Goal: Check status

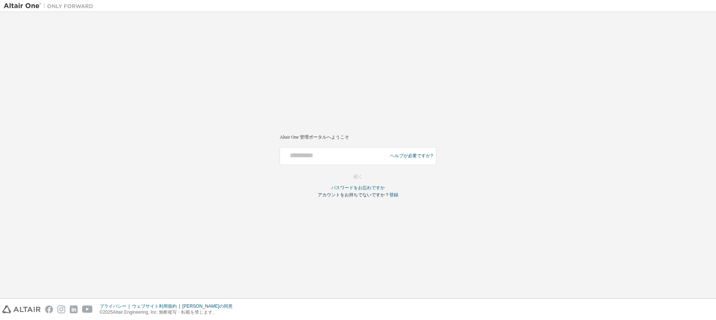
click at [171, 191] on div "Altair One 管理ポータルへようこそ ヘルプが必要ですか? グローバルログインには必ずメールアドレス（例：@[GEOGRAPHIC_DATA][DOM…" at bounding box center [358, 155] width 708 height 279
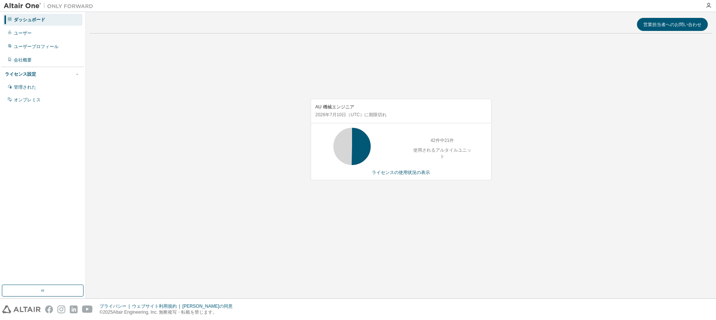
click at [202, 147] on div "AU 機械エンジニア 2026年7月10日 （UTC） に期限切れ 42件中21件 使用されるアルタイルユニット ライセンスの使用状況の表示" at bounding box center [400, 144] width 622 height 208
click at [361, 156] on icon at bounding box center [351, 146] width 19 height 19
click at [449, 273] on div "営業担当者へのお問い合わせ AU 機械エンジニア 2026年7月10日 （UTC） に期限切れ 42件中30件 使用されるアルタイルユニット ライセンスの使用…" at bounding box center [400, 155] width 622 height 279
